Goal: Information Seeking & Learning: Learn about a topic

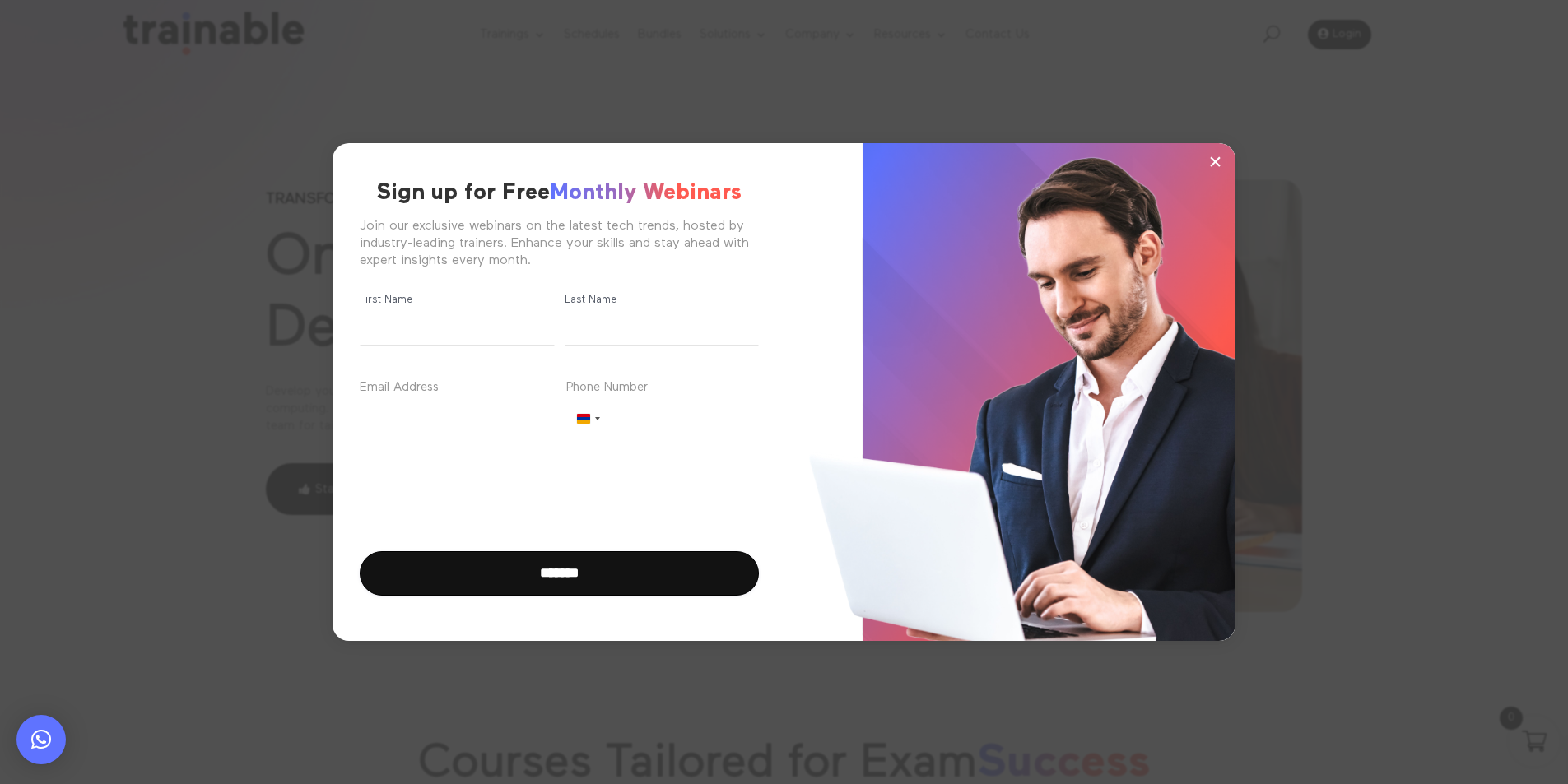
click at [1221, 161] on span "×" at bounding box center [1214, 161] width 14 height 25
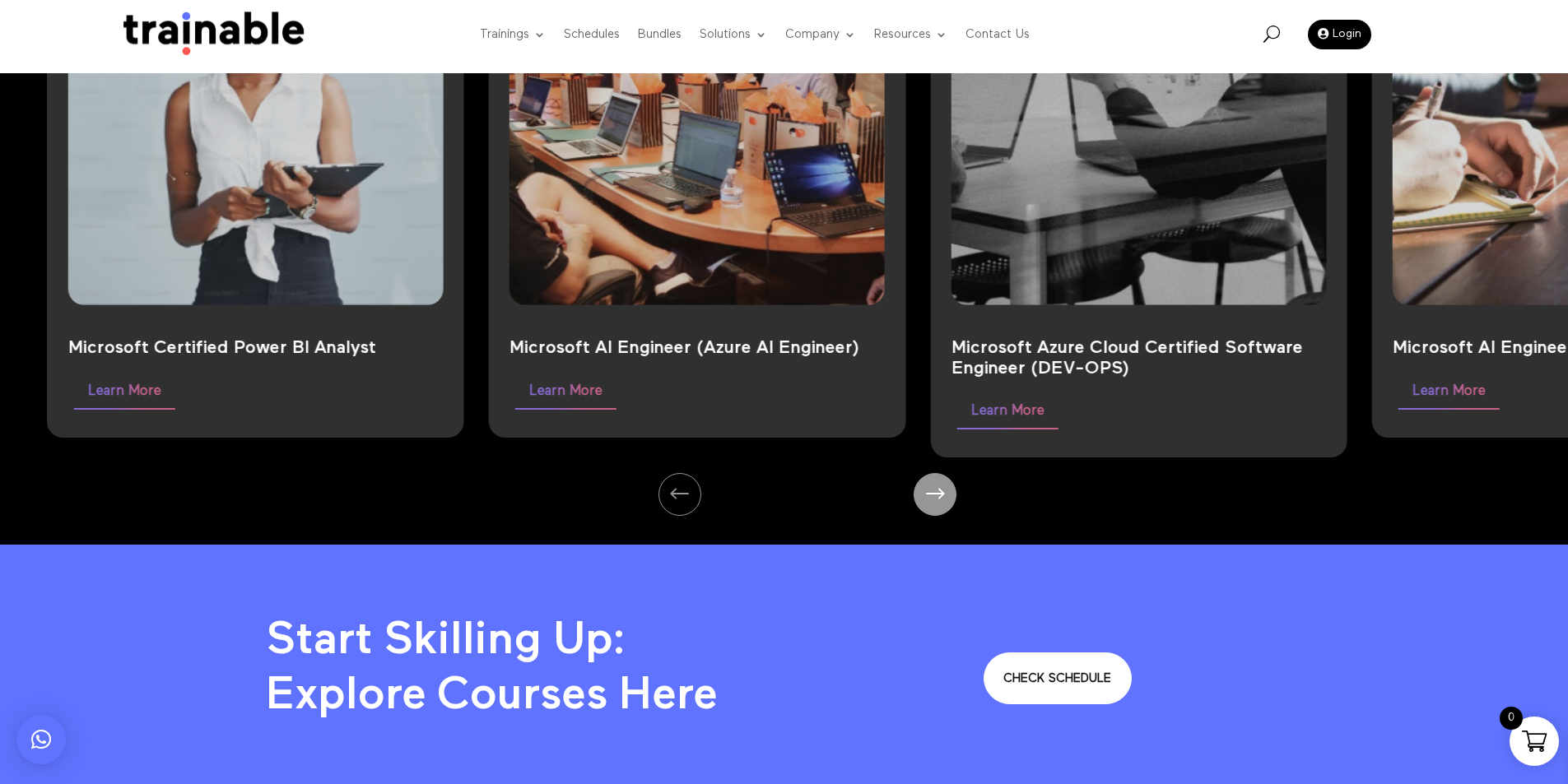
scroll to position [1069, 0]
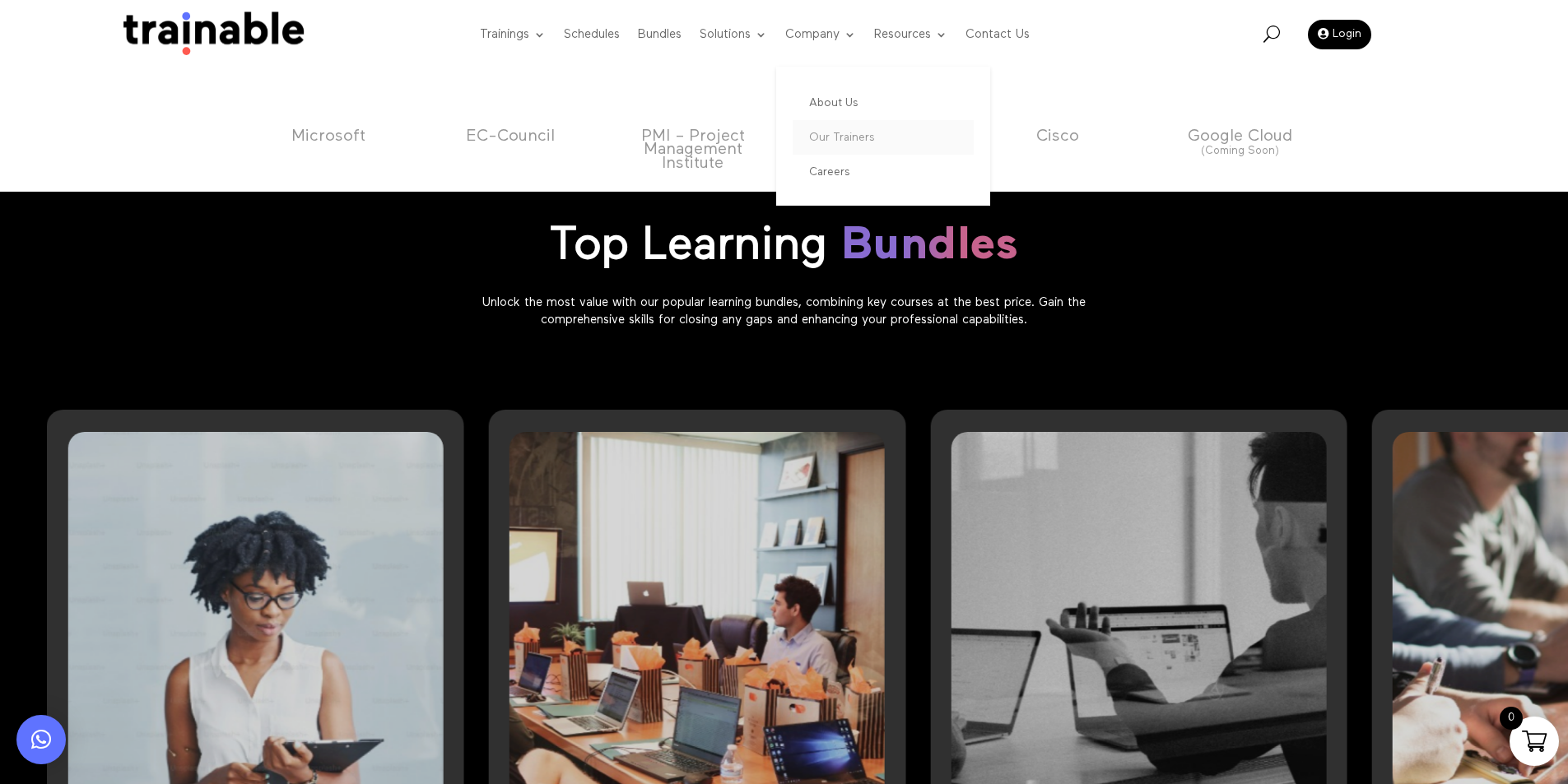
click at [867, 135] on link "Our Trainers" at bounding box center [883, 138] width 181 height 35
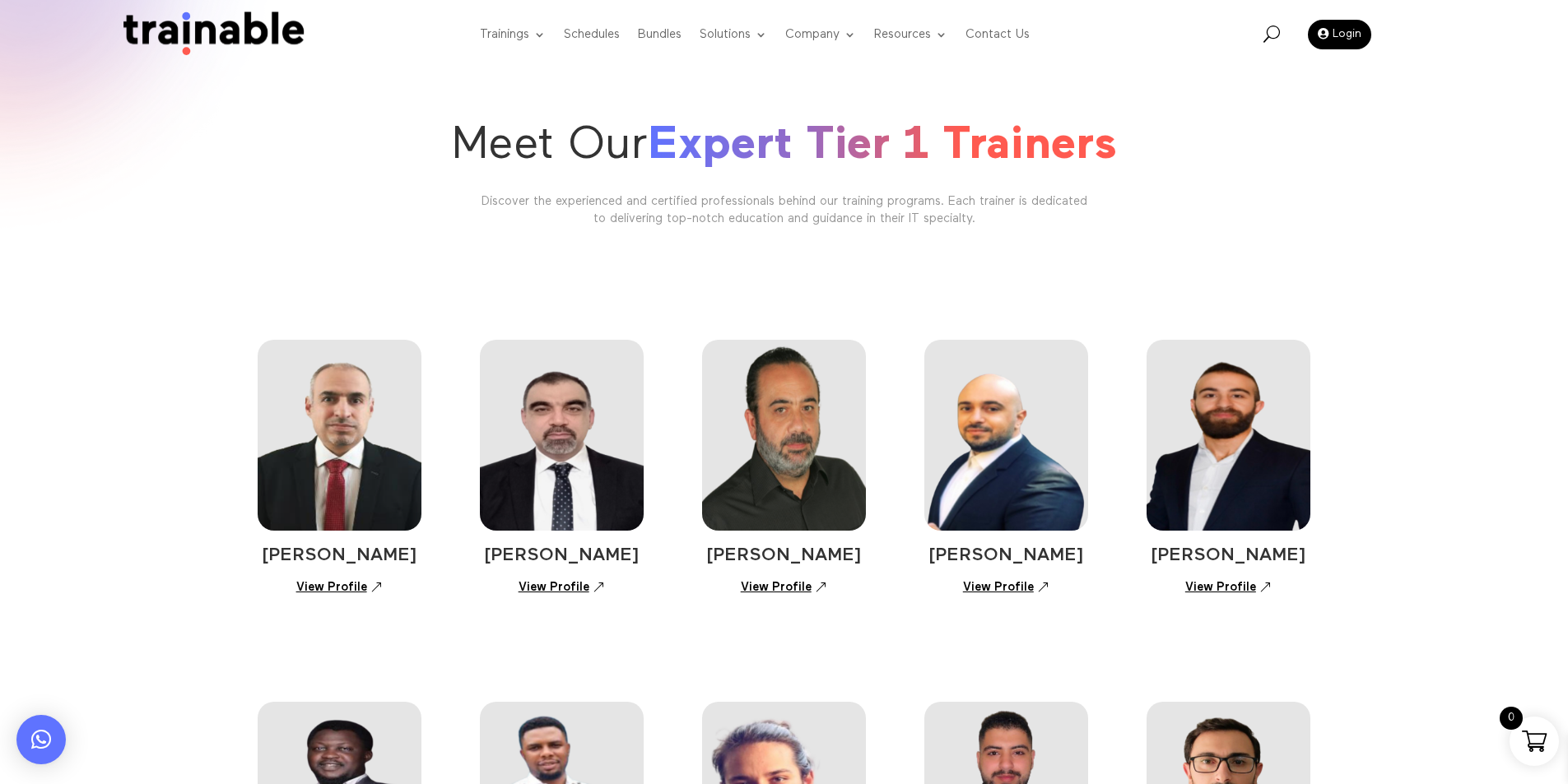
click at [355, 584] on link "View Profile" at bounding box center [339, 587] width 105 height 29
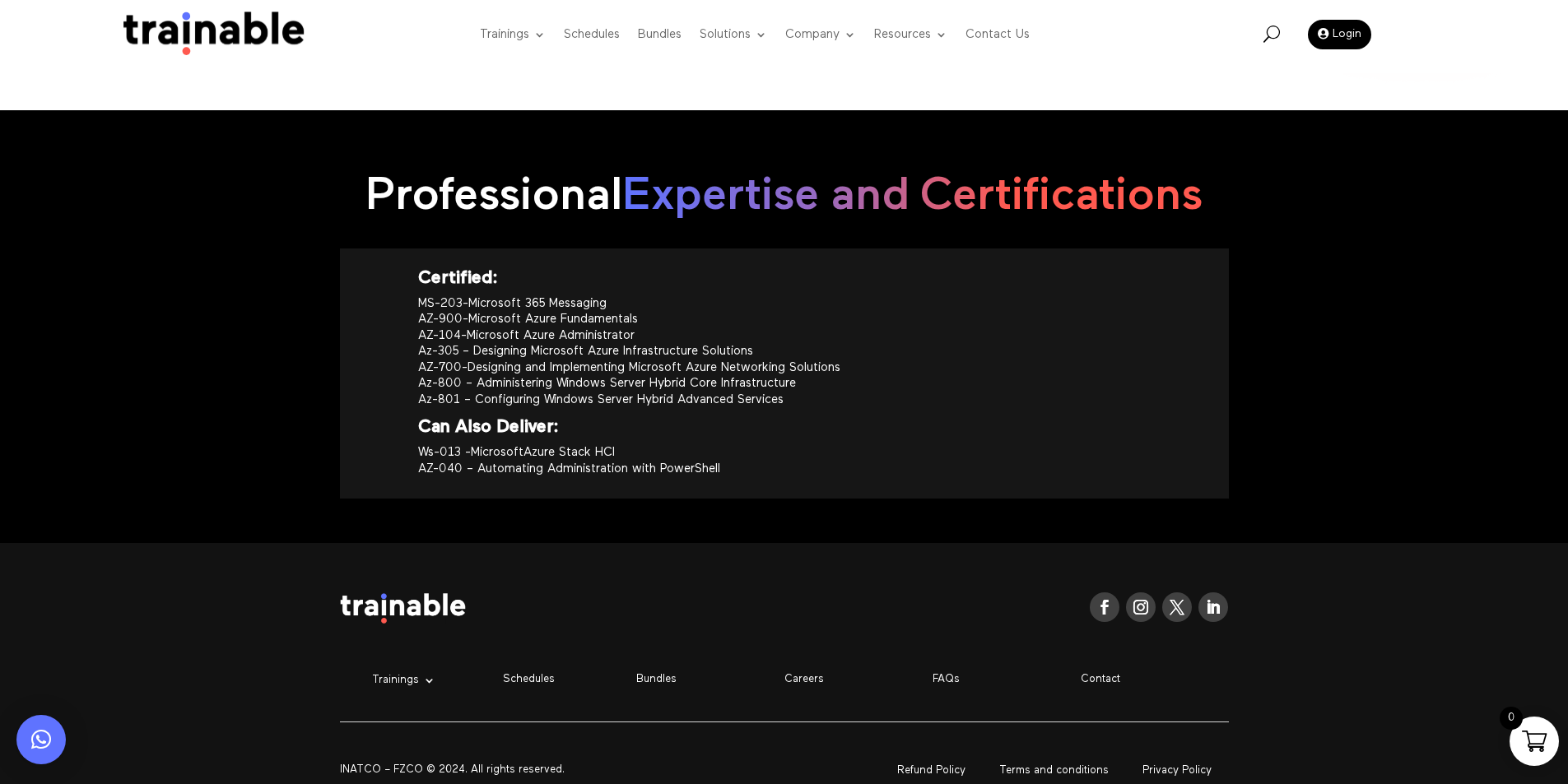
scroll to position [1836, 0]
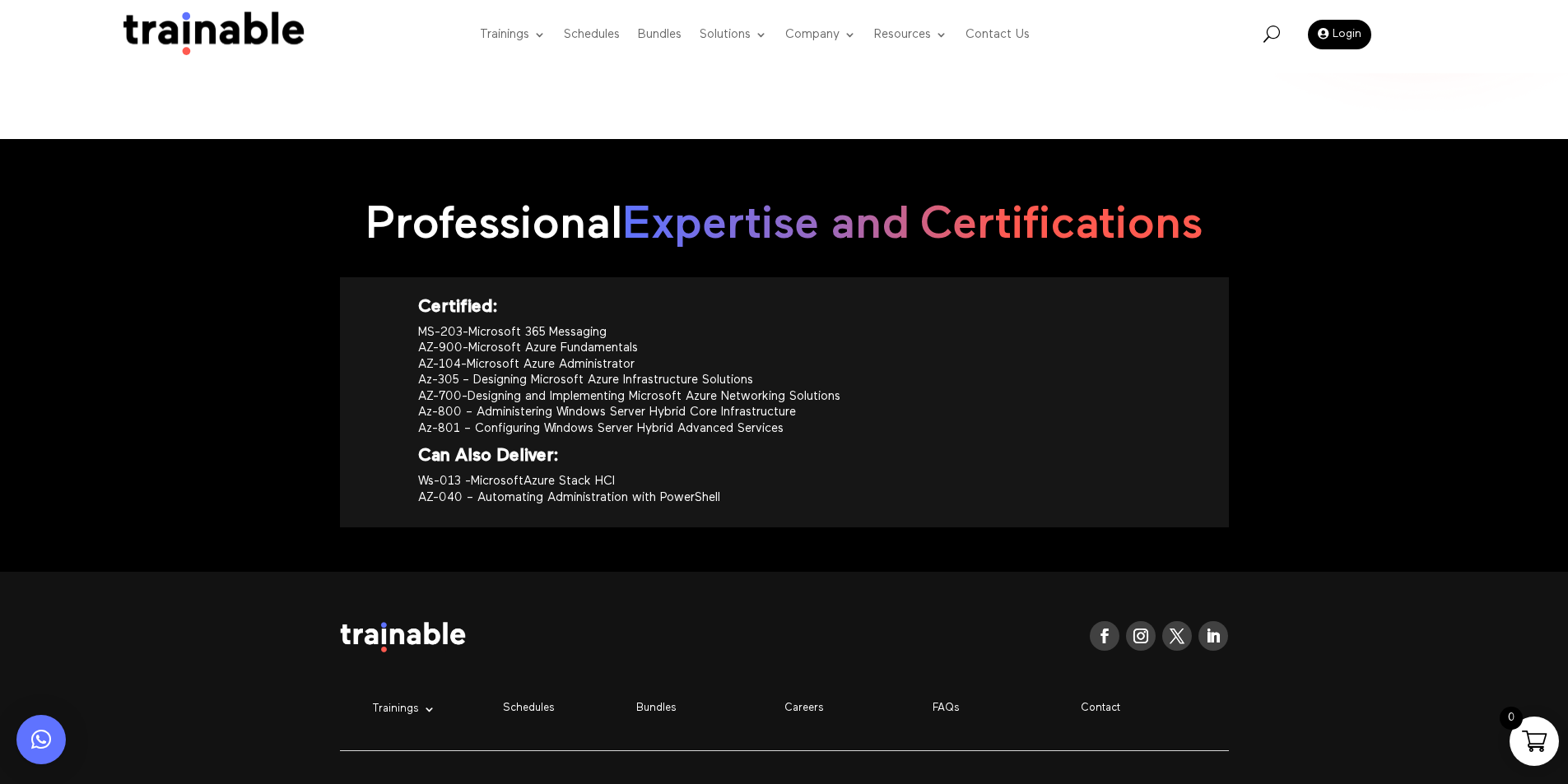
click at [1001, 211] on span "Expertise and Certifications" at bounding box center [911, 226] width 580 height 46
copy span "Certifications"
click at [1087, 246] on div "Professional Expertise and Certifications" at bounding box center [784, 226] width 889 height 101
